Goal: Information Seeking & Learning: Learn about a topic

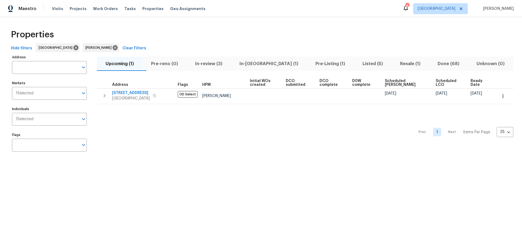
click at [310, 65] on span "Pre-Listing (1)" at bounding box center [330, 64] width 40 height 8
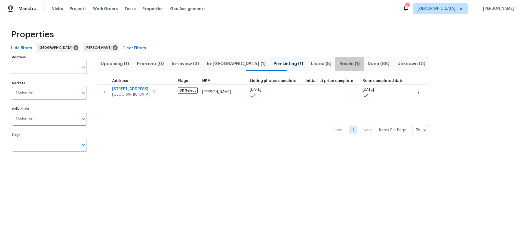
click at [338, 61] on span "Resale (1)" at bounding box center [349, 64] width 22 height 8
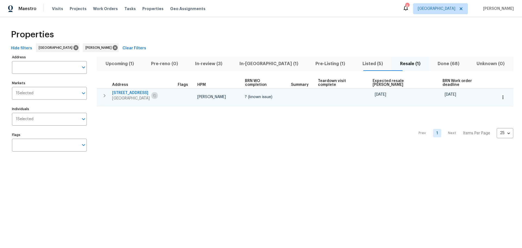
click at [156, 94] on icon "button" at bounding box center [154, 95] width 3 height 3
click at [140, 91] on span "12515 Cedar Ave" at bounding box center [131, 92] width 38 height 5
click at [125, 96] on span "Hawthorne, CA 90250" at bounding box center [131, 98] width 38 height 5
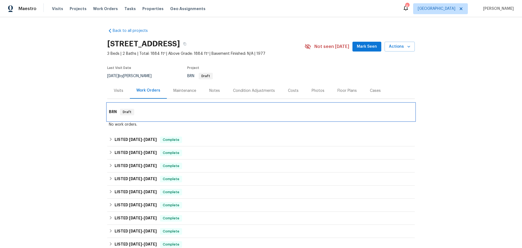
click at [123, 116] on div "BRN Draft" at bounding box center [260, 111] width 307 height 17
click at [109, 113] on h6 "BRN" at bounding box center [113, 112] width 8 height 7
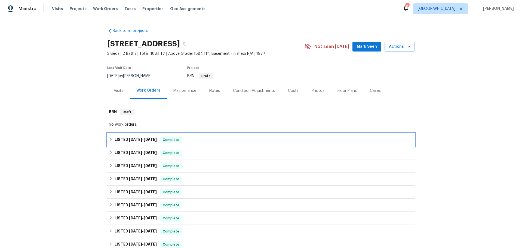
click at [368, 133] on div "LISTED 9/5/25 - 9/8/25 Complete" at bounding box center [260, 139] width 307 height 13
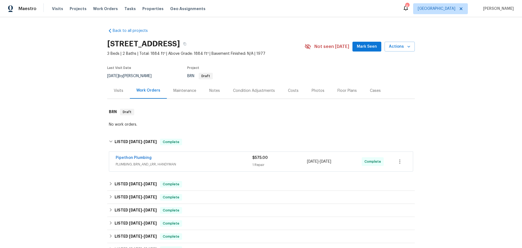
click at [208, 159] on div "Pipethon Plumbing" at bounding box center [184, 158] width 137 height 7
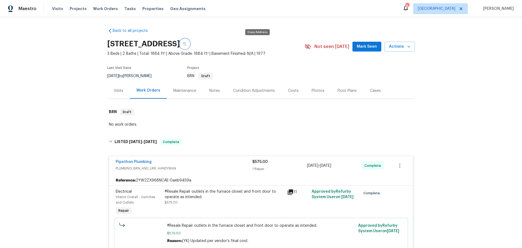
click at [190, 44] on button "button" at bounding box center [185, 44] width 10 height 10
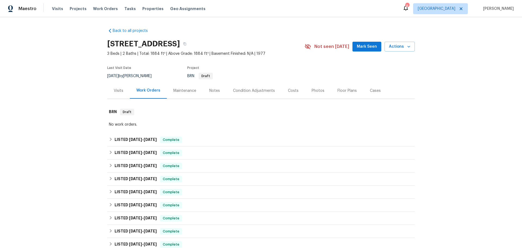
click at [216, 91] on div "Notes" at bounding box center [214, 90] width 11 height 5
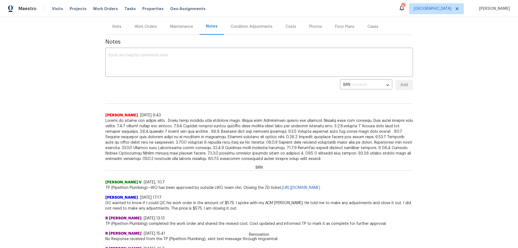
scroll to position [54, 0]
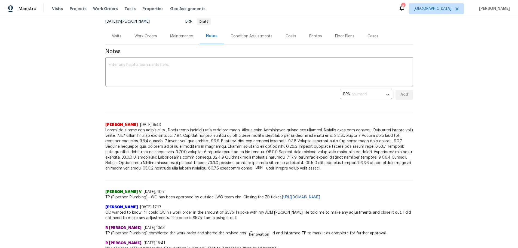
click at [273, 168] on span at bounding box center [258, 149] width 307 height 44
drag, startPoint x: 253, startPoint y: 167, endPoint x: 259, endPoint y: 167, distance: 6.0
click at [259, 167] on span "BRN" at bounding box center [259, 167] width 14 height 5
click at [283, 169] on span at bounding box center [258, 149] width 307 height 44
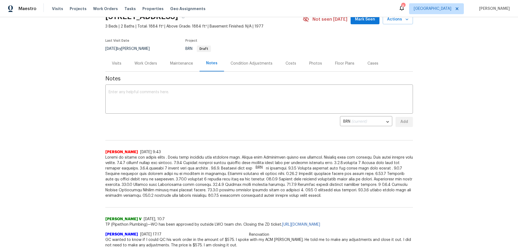
scroll to position [0, 0]
